Goal: Information Seeking & Learning: Learn about a topic

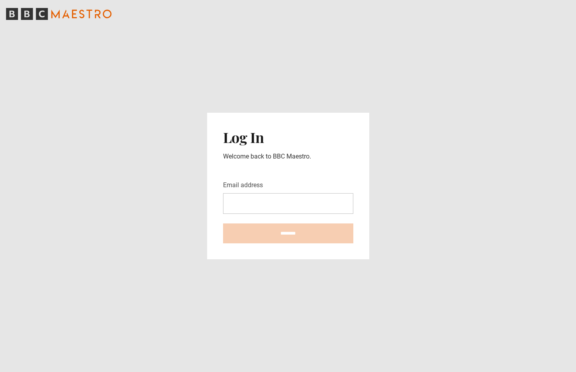
click at [271, 202] on input "Email address" at bounding box center [288, 203] width 130 height 21
type input "**********"
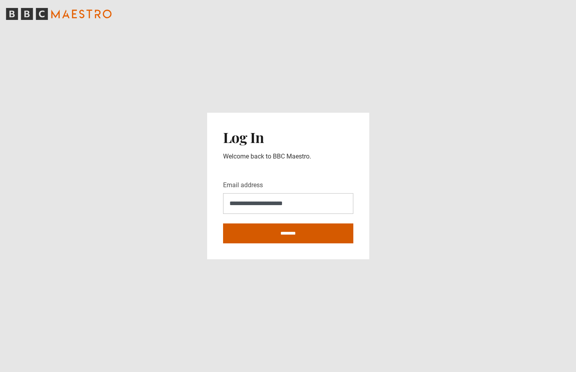
click at [290, 236] on input "********" at bounding box center [288, 233] width 130 height 20
type input "**********"
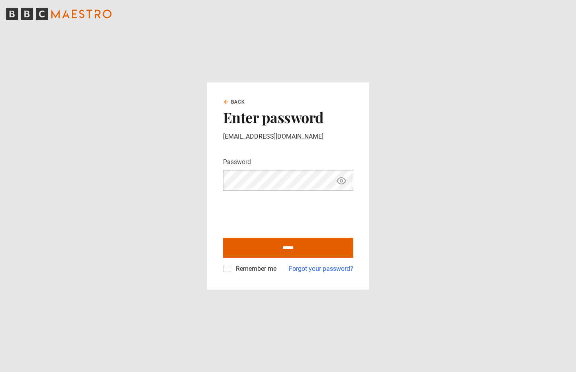
click at [340, 180] on icon "Show password" at bounding box center [341, 181] width 2 height 2
click at [281, 249] on input "******" at bounding box center [288, 248] width 130 height 20
type input "**********"
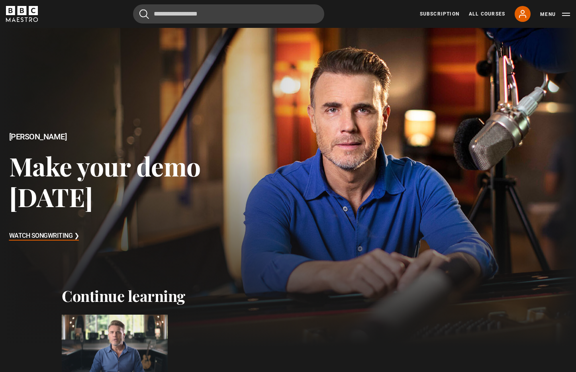
click at [124, 340] on div at bounding box center [115, 345] width 106 height 60
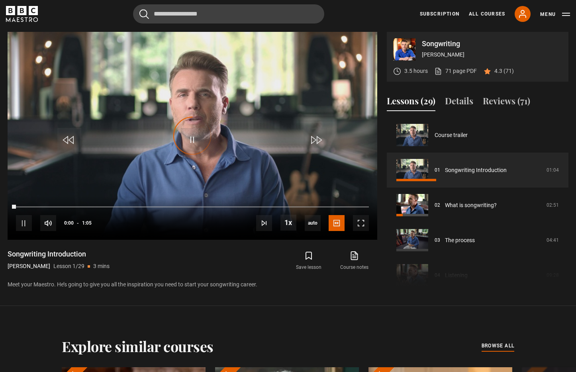
scroll to position [376, 0]
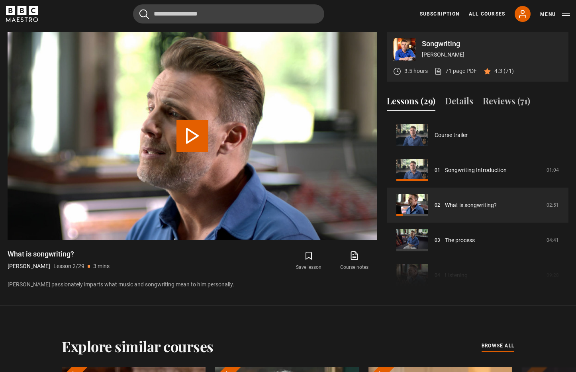
scroll to position [35, 0]
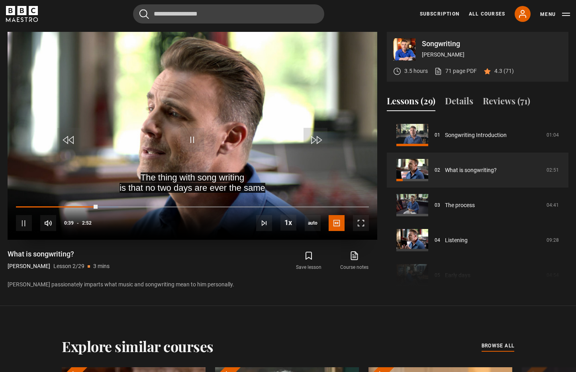
click at [17, 205] on div "10s Skip Back 10 seconds Pause 10s Skip Forward 10 seconds Loaded : 29.07% 1:22…" at bounding box center [193, 218] width 370 height 44
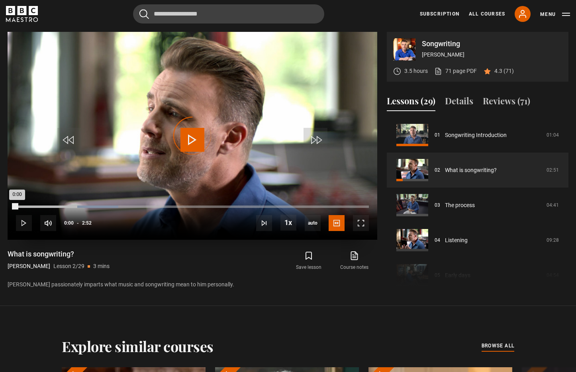
scroll to position [376, 0]
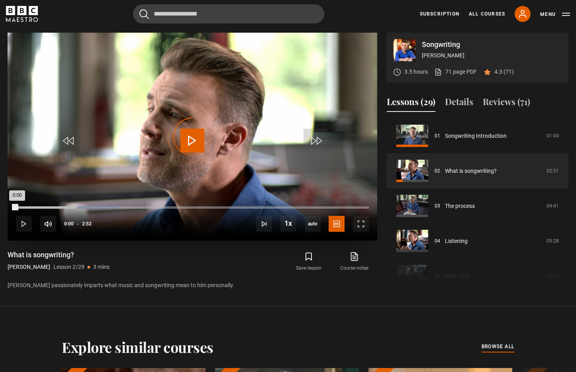
click at [17, 206] on div "Loaded : 29.07% 0:00 0:00" at bounding box center [192, 207] width 353 height 2
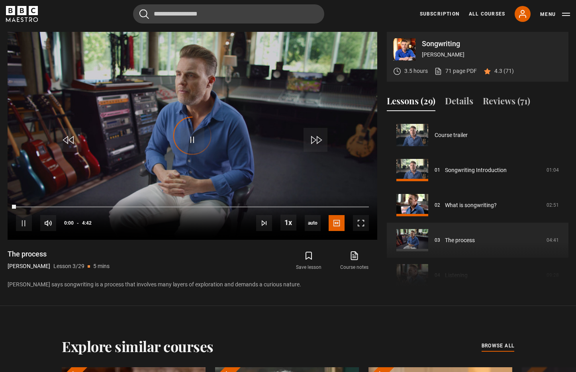
scroll to position [70, 0]
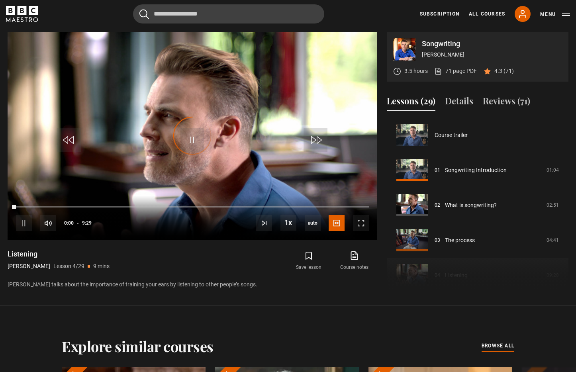
scroll to position [105, 0]
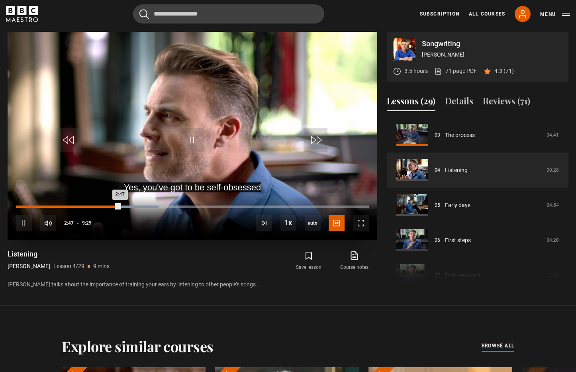
click at [92, 206] on div "Loaded : 40.42% 2:05 2:47" at bounding box center [192, 206] width 353 height 2
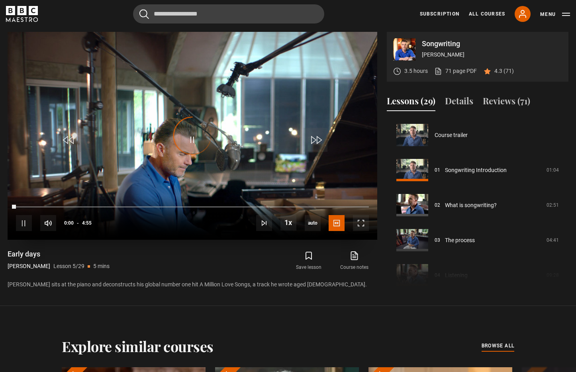
scroll to position [140, 0]
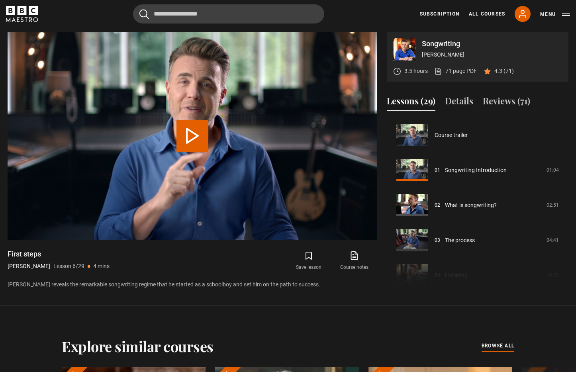
scroll to position [175, 0]
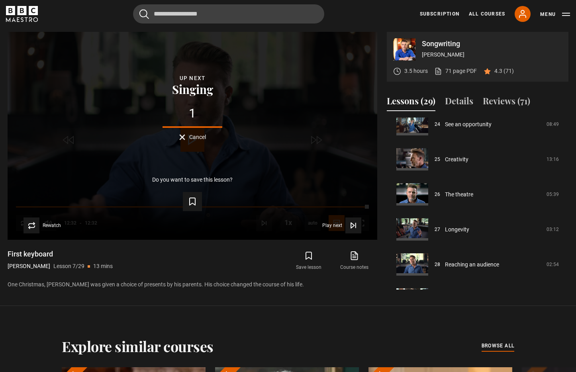
scroll to position [879, 0]
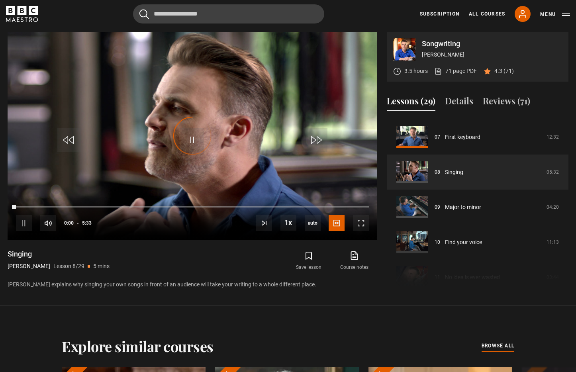
scroll to position [240, 0]
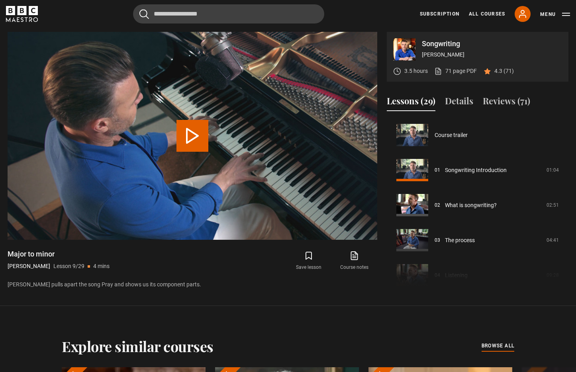
scroll to position [280, 0]
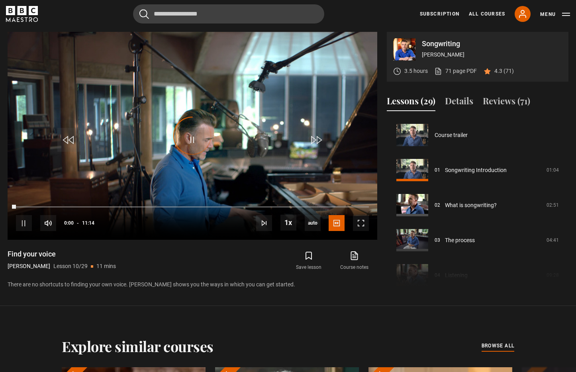
scroll to position [315, 0]
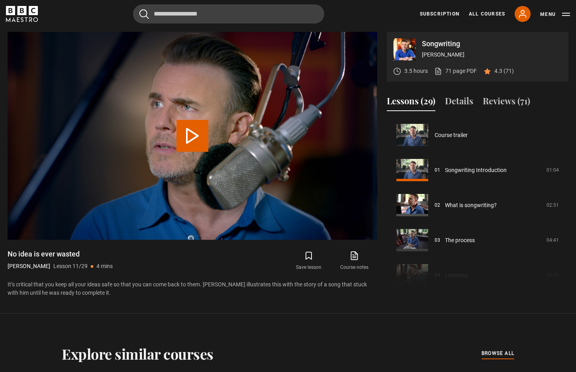
scroll to position [350, 0]
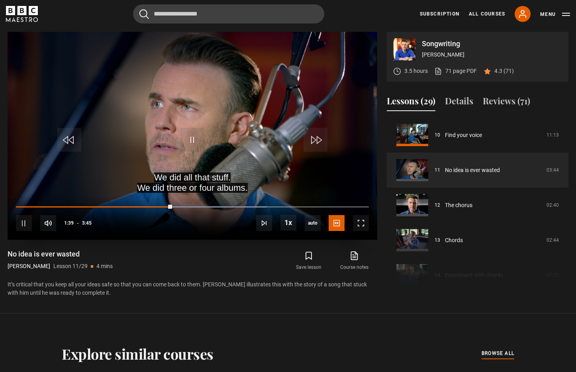
click at [88, 204] on div "10s Skip Back 10 seconds Pause 10s Skip Forward 10 seconds Loaded : 71.11% 0:44…" at bounding box center [193, 218] width 370 height 44
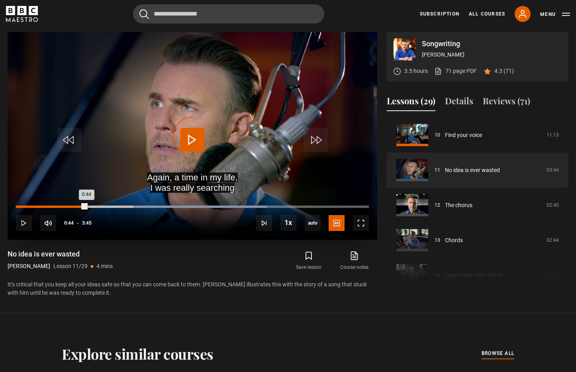
click at [86, 206] on div "Loaded : 71.11% 0:45 0:44" at bounding box center [192, 206] width 353 height 2
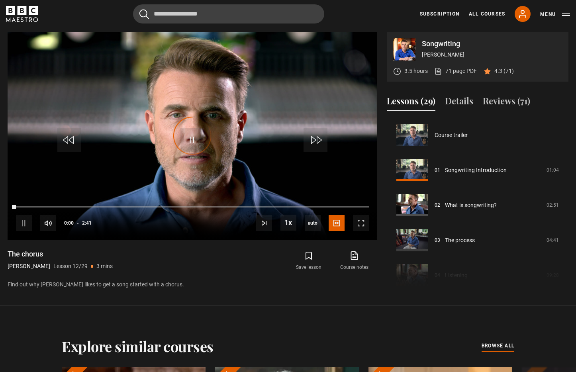
scroll to position [386, 0]
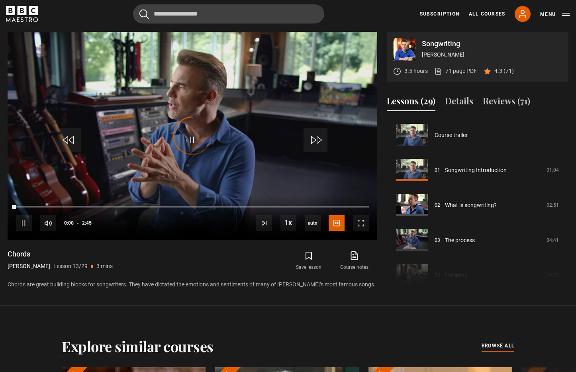
scroll to position [421, 0]
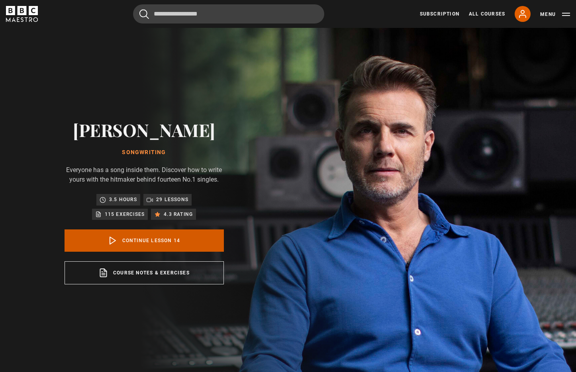
click at [144, 244] on link "Continue lesson 14" at bounding box center [144, 240] width 159 height 22
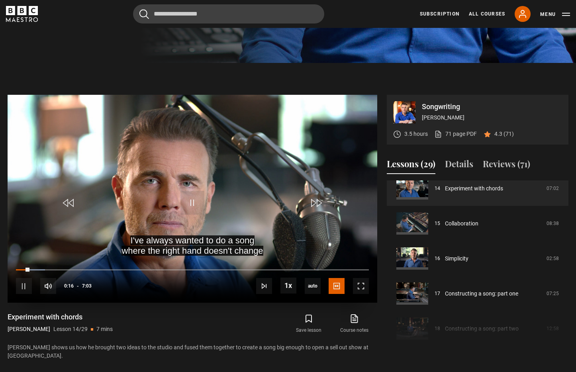
scroll to position [314, 0]
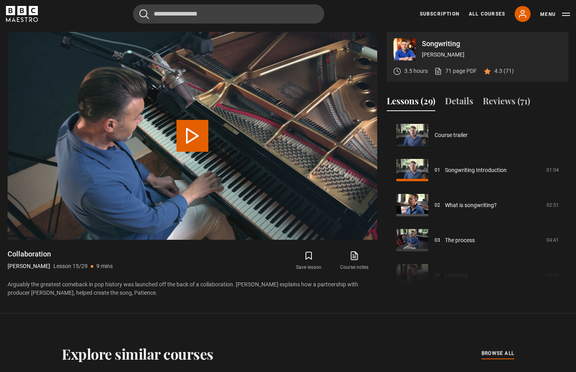
scroll to position [491, 0]
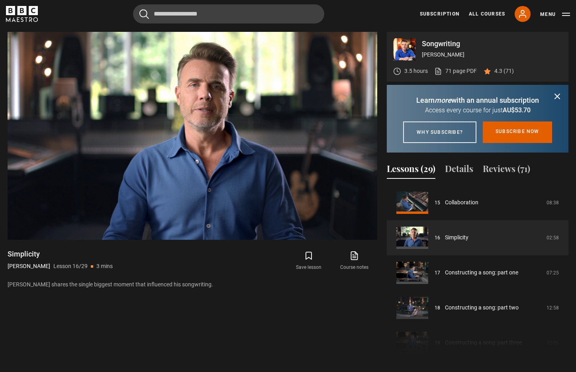
scroll to position [378, 0]
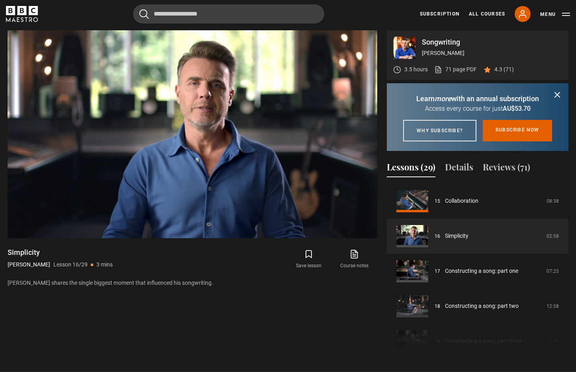
click at [557, 93] on icon "submit" at bounding box center [557, 95] width 10 height 10
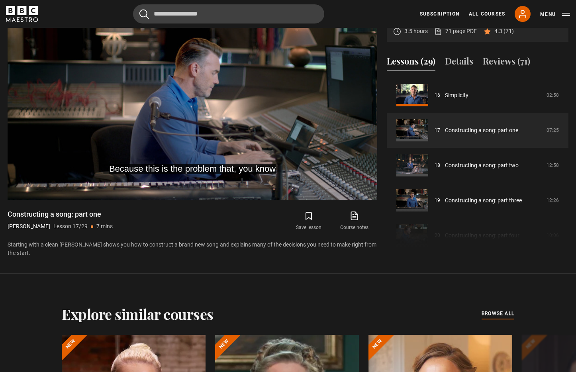
scroll to position [397, 0]
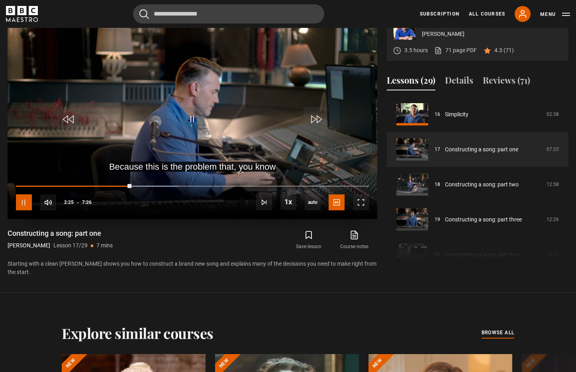
click at [26, 205] on span "Video Player" at bounding box center [24, 202] width 16 height 16
